Goal: Find contact information: Find contact information

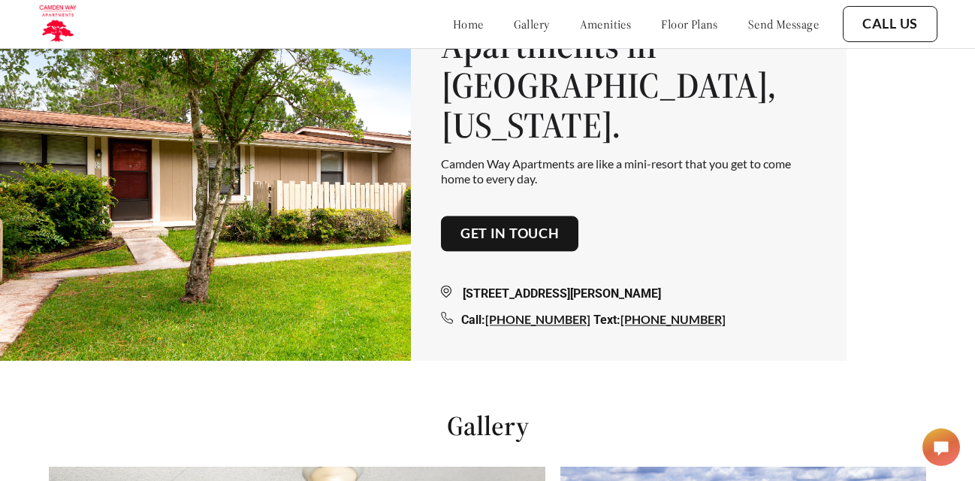
scroll to position [132, 0]
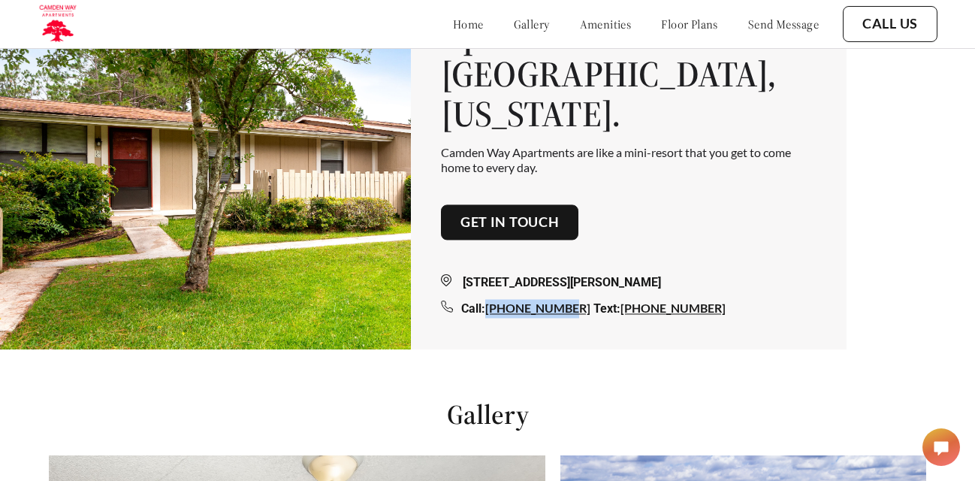
drag, startPoint x: 620, startPoint y: 295, endPoint x: 546, endPoint y: 292, distance: 73.7
click at [542, 302] on div "Call: [PHONE_NUMBER]" at bounding box center [527, 309] width 132 height 14
copy link "[PHONE_NUMBER]"
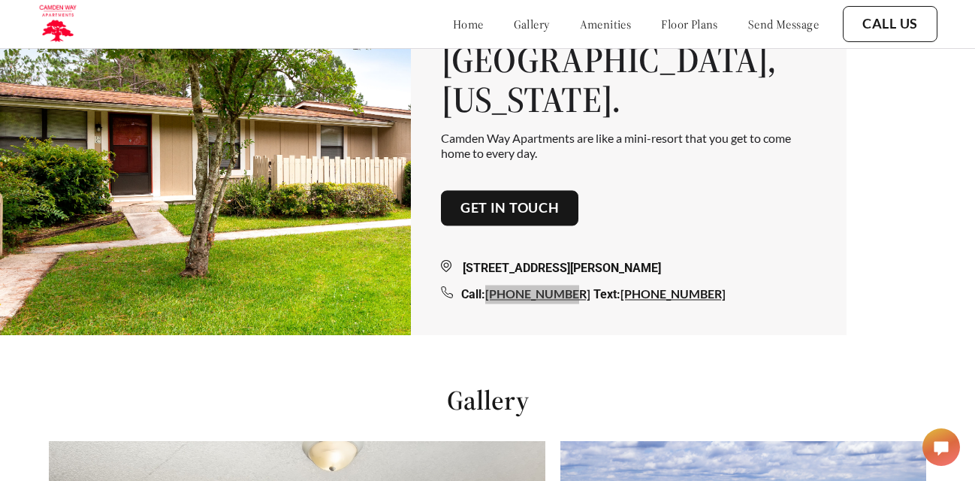
scroll to position [144, 0]
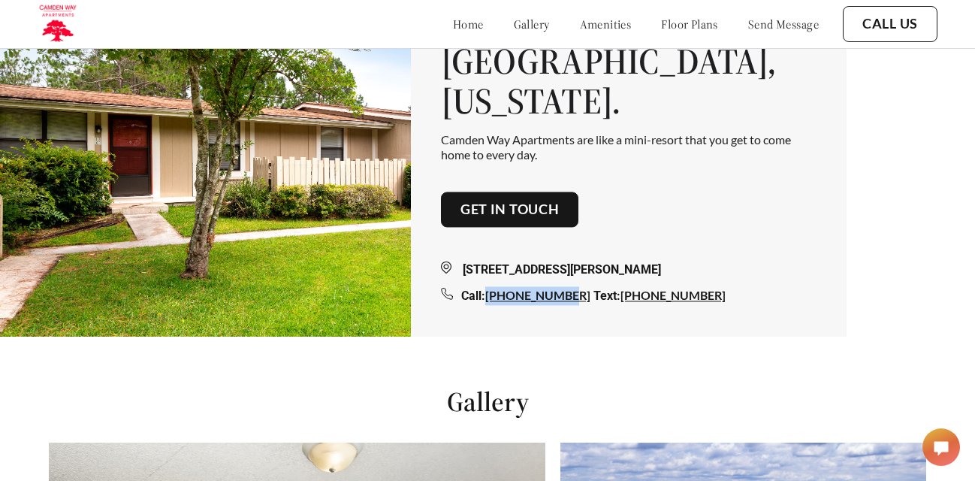
click at [533, 201] on link "Get in touch" at bounding box center [510, 209] width 99 height 17
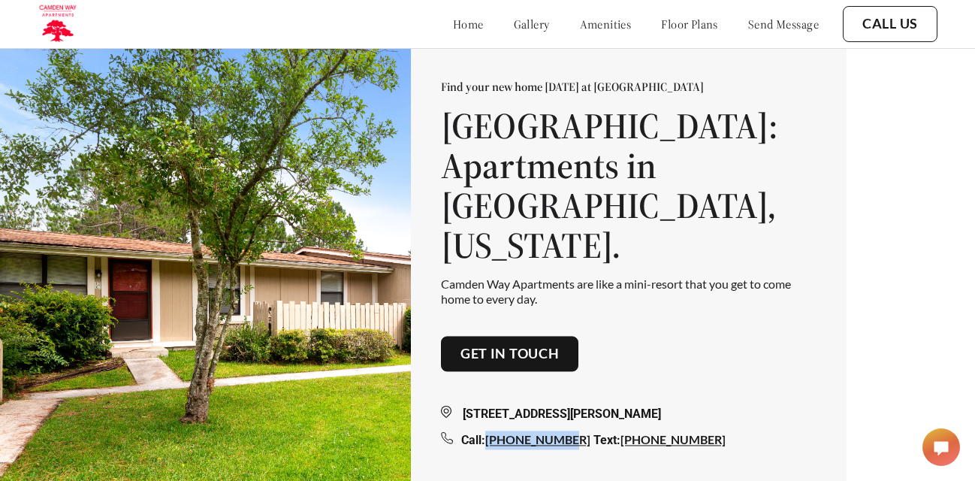
click at [540, 346] on link "Get in touch" at bounding box center [510, 354] width 99 height 17
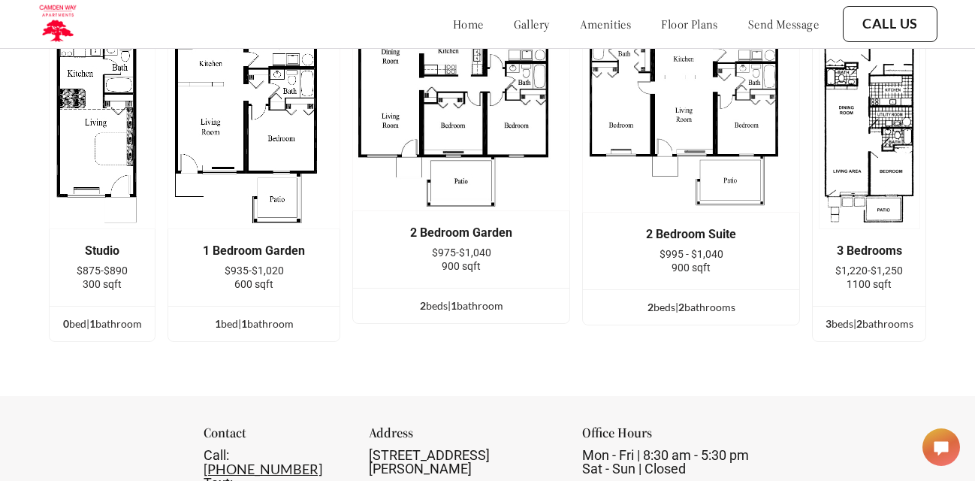
scroll to position [1785, 0]
